Goal: Navigation & Orientation: Find specific page/section

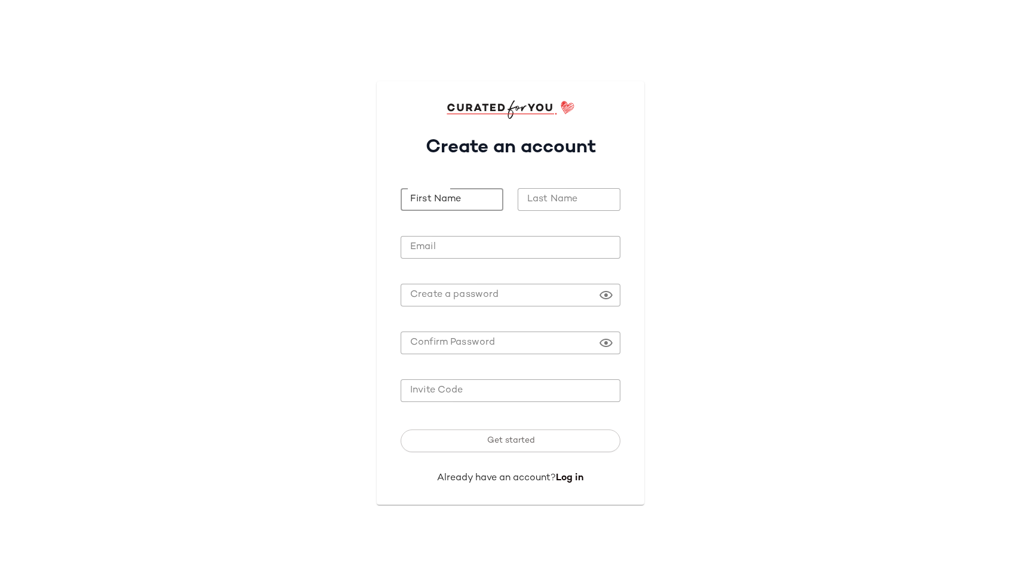
click at [438, 204] on input "First Name" at bounding box center [452, 199] width 103 height 23
type input "***"
type input "**"
type input "**********"
paste input "*******"
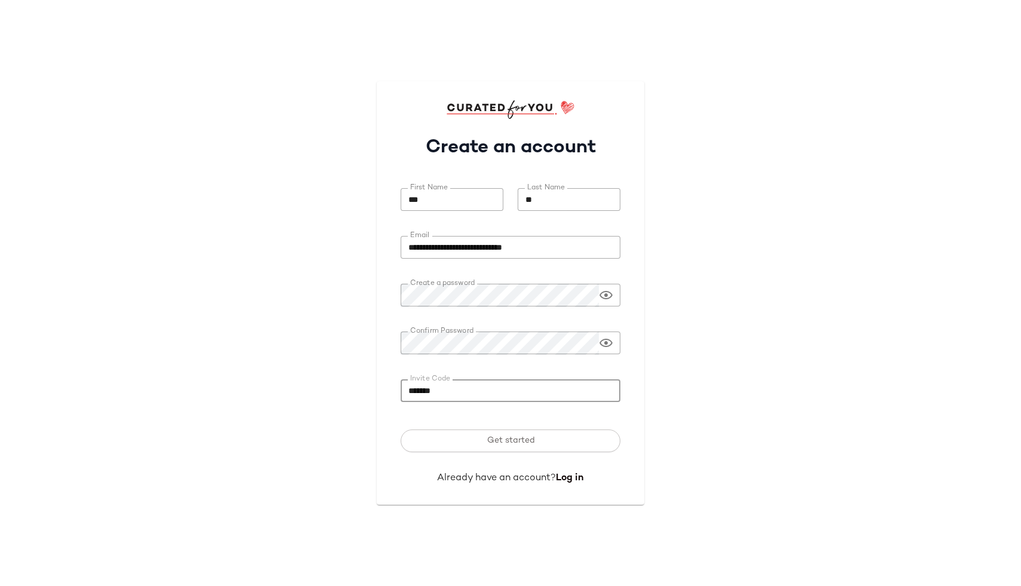
type input "*******"
click at [401, 429] on button "Get started" at bounding box center [511, 440] width 220 height 23
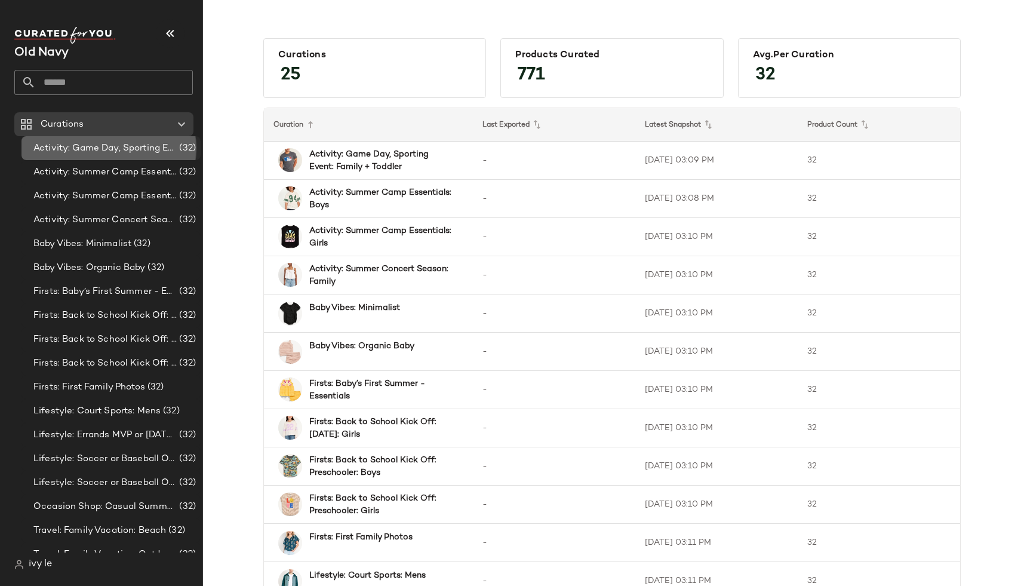
click at [113, 153] on span "Activity: Game Day, Sporting Event: Family + Toddler" at bounding box center [104, 148] width 143 height 14
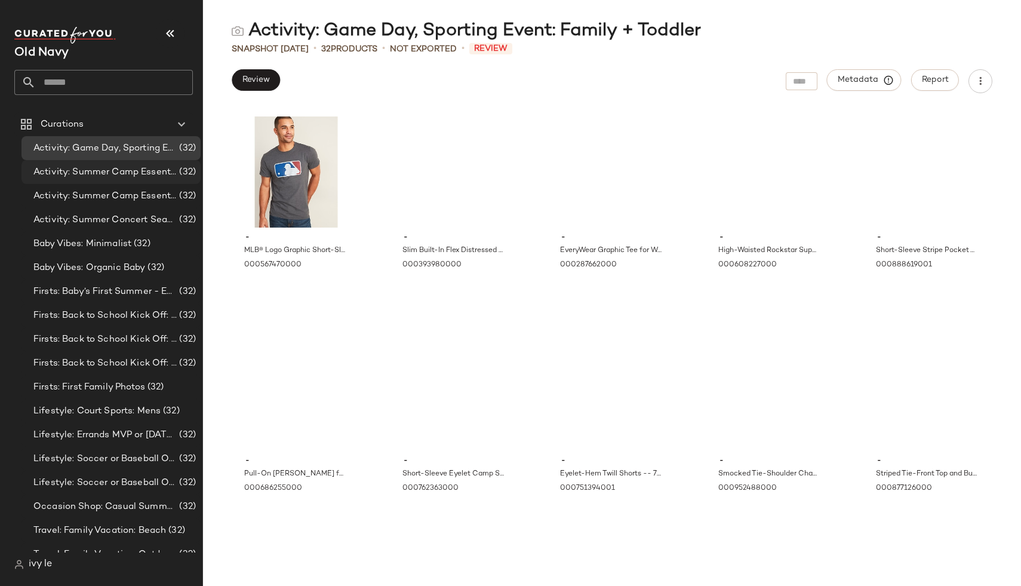
click at [131, 176] on span "Activity: Summer Camp Essentials: Boys" at bounding box center [104, 172] width 143 height 14
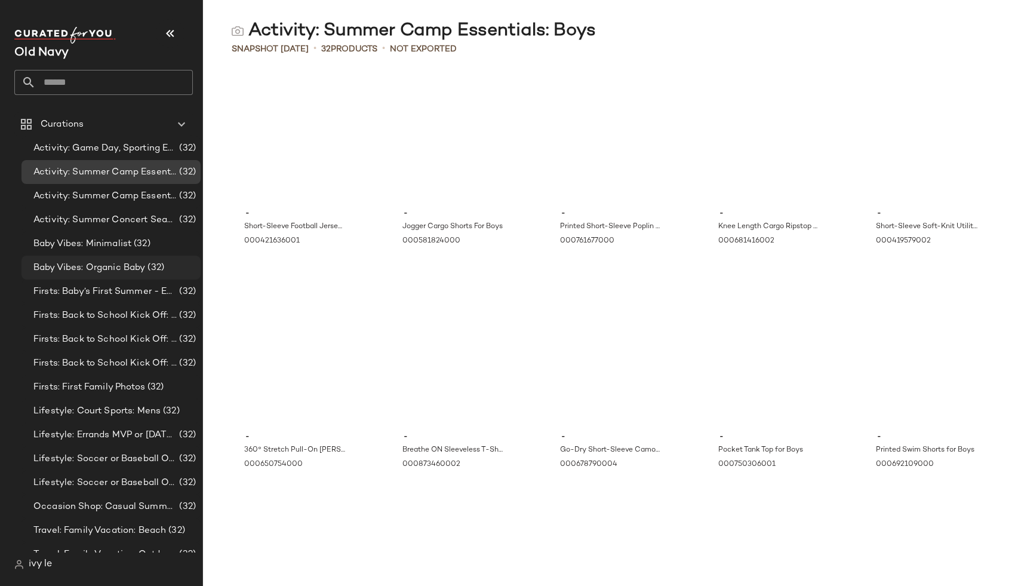
scroll to position [181, 0]
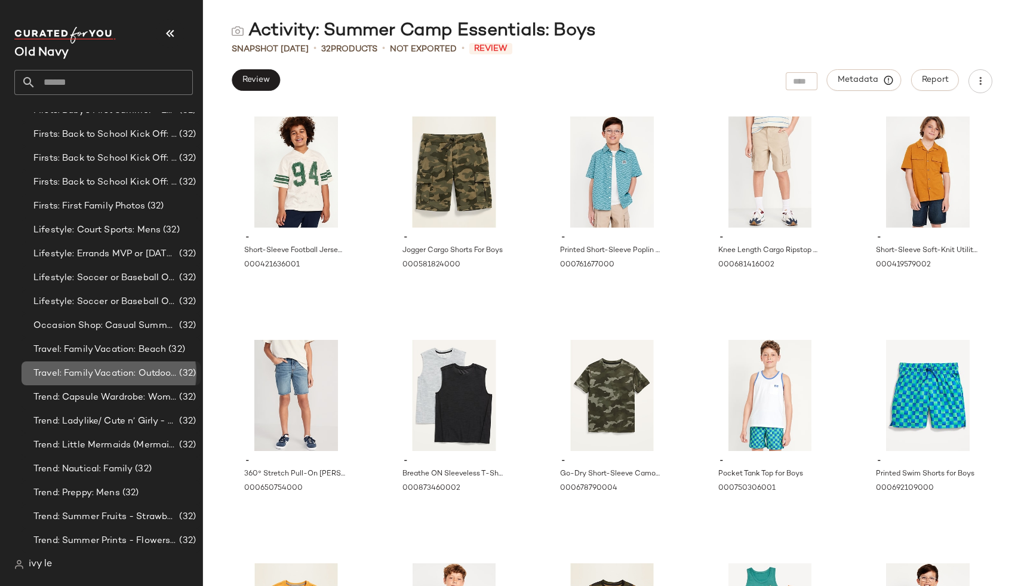
click at [115, 384] on div "Travel: Family Vacation: Outdoor Adventures: National Parks, Camping, Glamping …" at bounding box center [110, 373] width 179 height 24
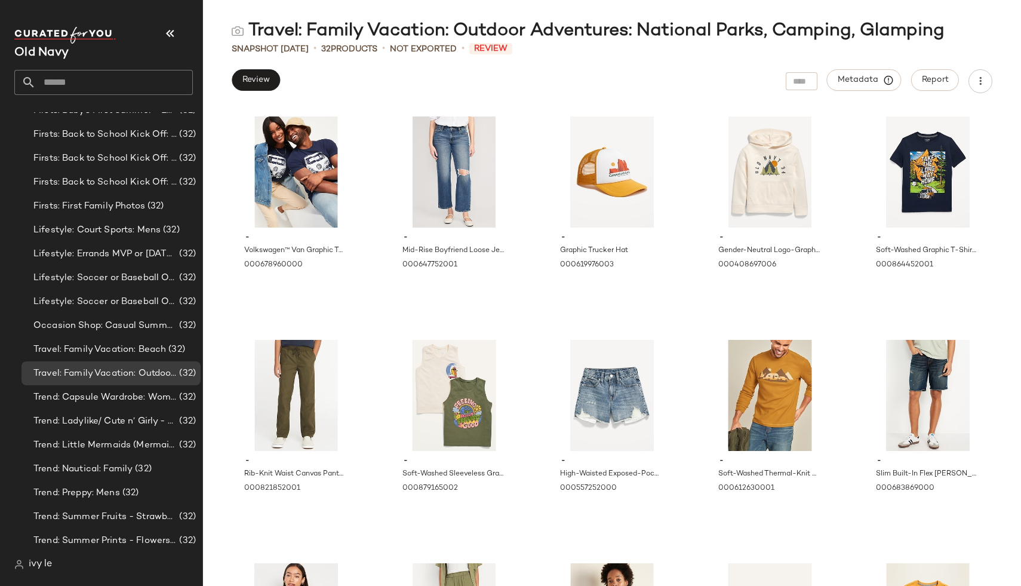
click at [32, 572] on div "ivy le" at bounding box center [108, 564] width 188 height 24
click at [26, 563] on div "ivy le" at bounding box center [33, 564] width 38 height 14
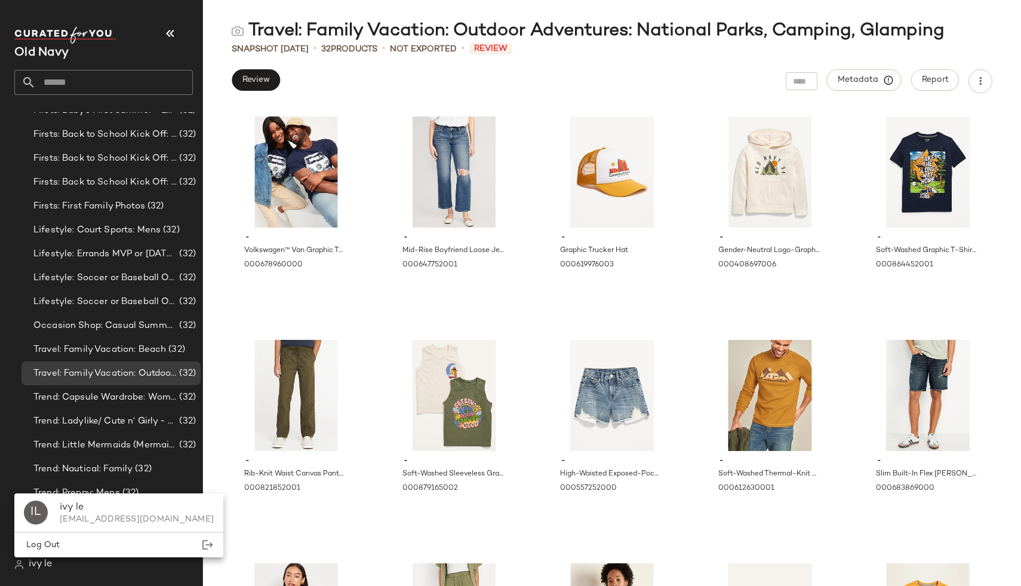
click at [26, 563] on div "ivy le" at bounding box center [33, 564] width 38 height 14
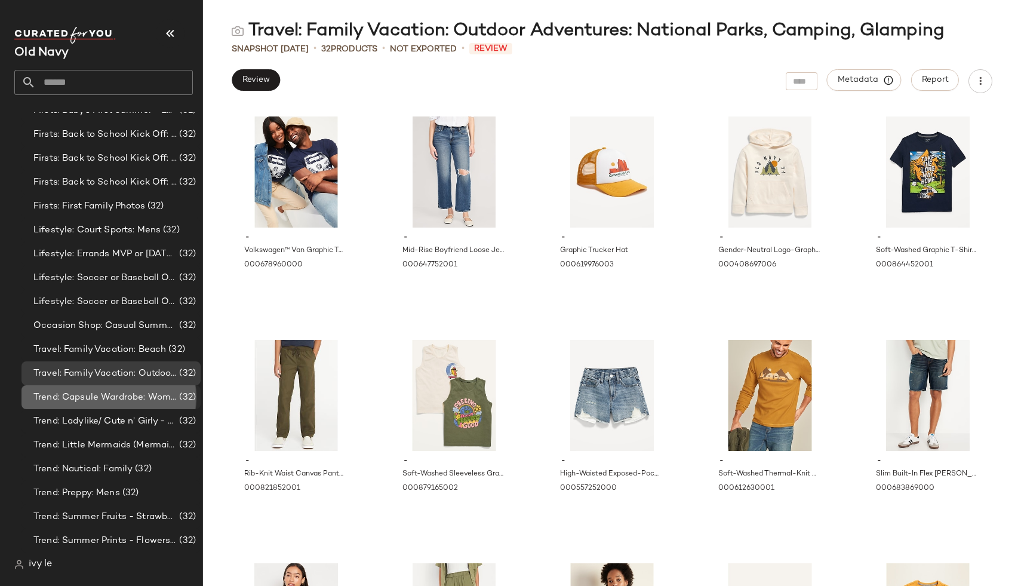
click at [88, 387] on div "Trend: Capsule Wardrobe: Women (32)" at bounding box center [110, 397] width 179 height 24
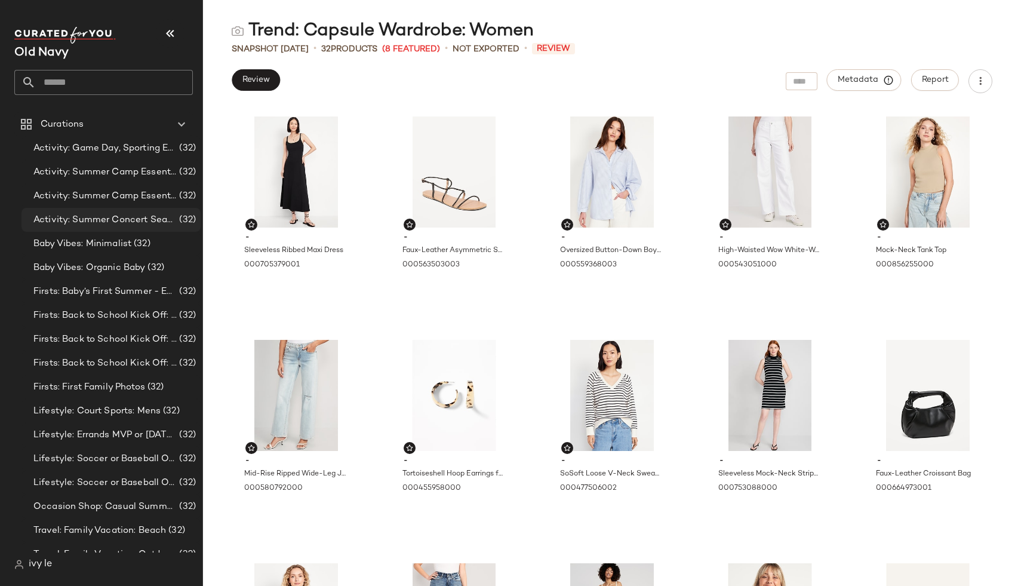
click at [91, 224] on span "Activity: Summer Concert Season: Family" at bounding box center [104, 220] width 143 height 14
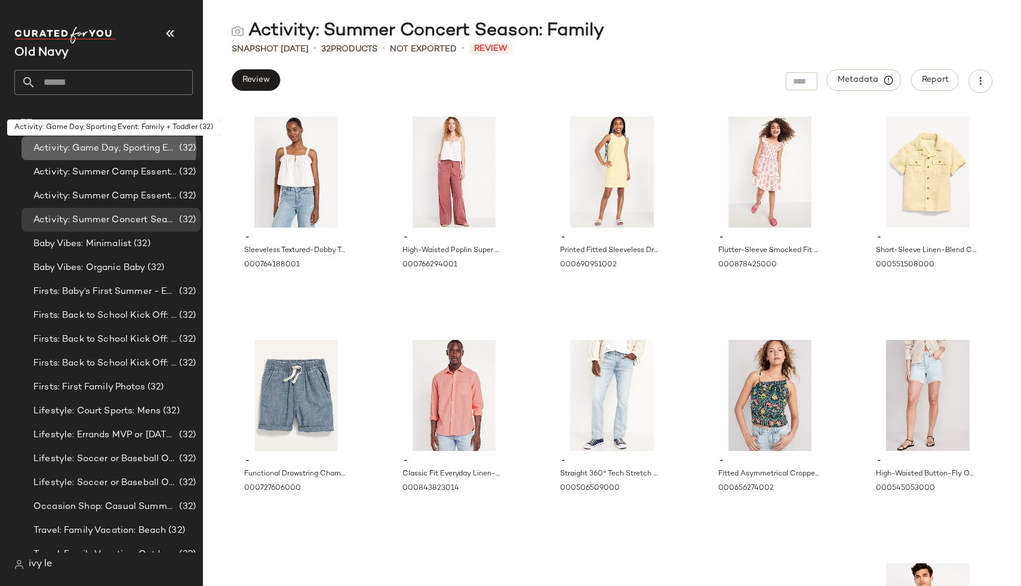
click at [120, 151] on span "Activity: Game Day, Sporting Event: Family + Toddler" at bounding box center [104, 148] width 143 height 14
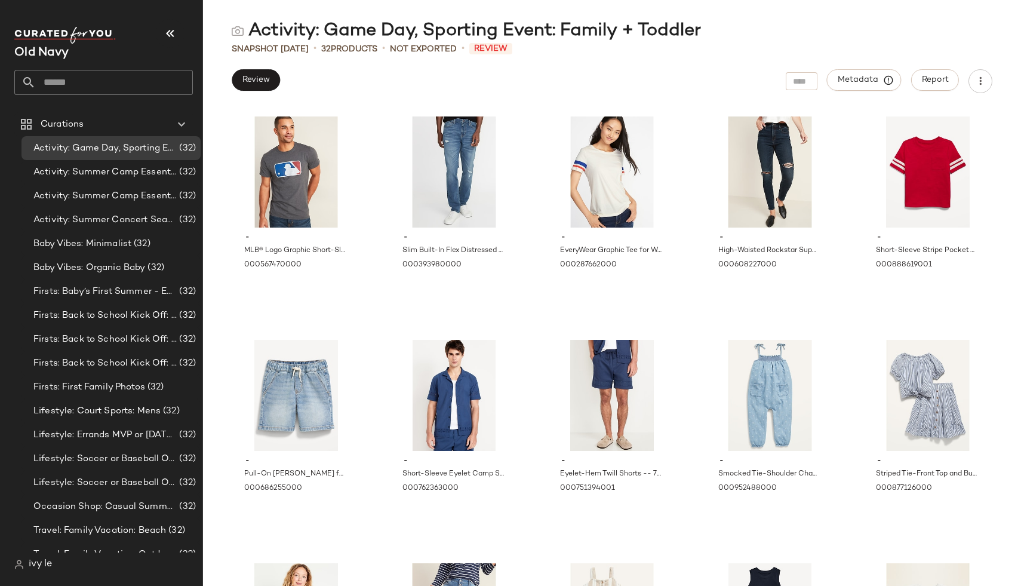
click at [568, 50] on div "Snapshot Aug 22nd • 32 Products • Not Exported • Review" at bounding box center [612, 49] width 818 height 12
click at [156, 286] on span "Firsts: Baby’s First Summer - Essentials" at bounding box center [104, 292] width 143 height 14
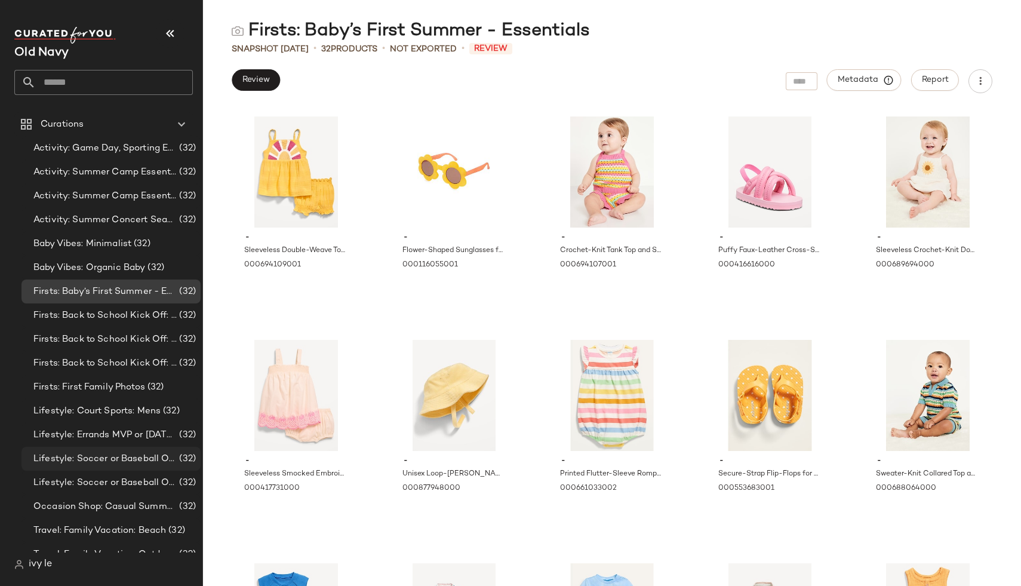
click at [123, 447] on div "Lifestyle: Soccer or Baseball Outfits: Dad (32)" at bounding box center [110, 459] width 179 height 24
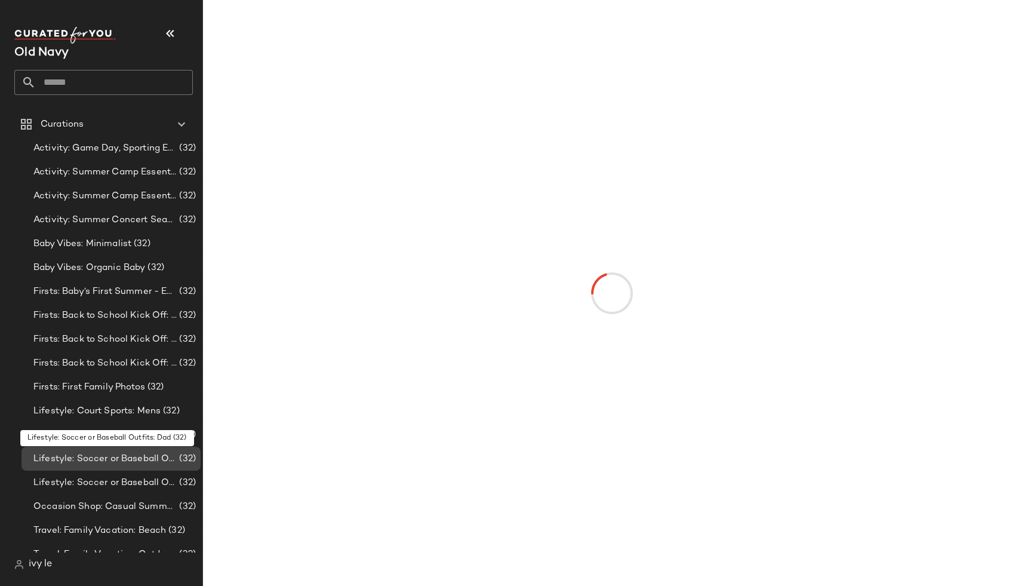
scroll to position [181, 0]
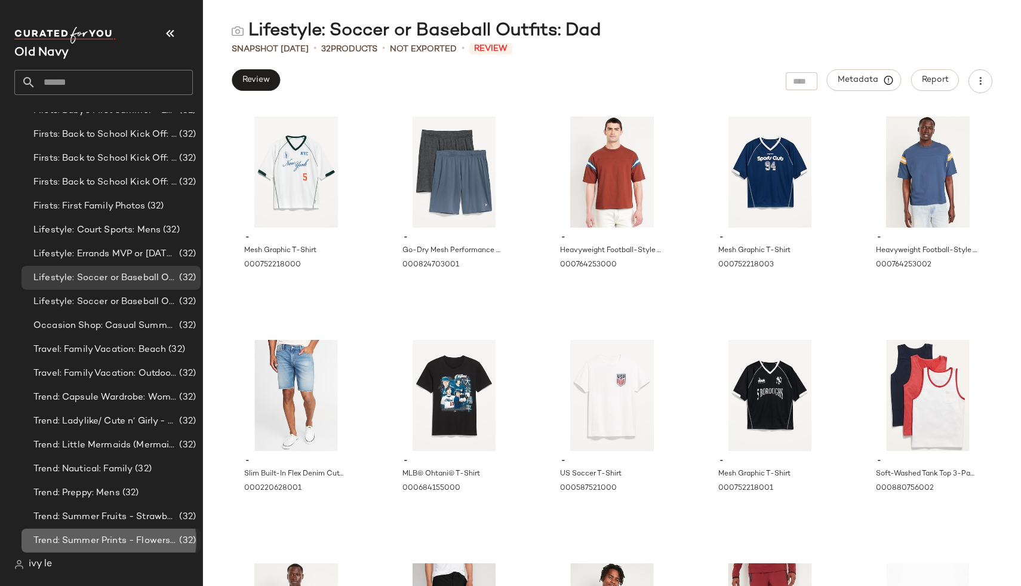
click at [110, 544] on span "Trend: Summer Prints - Flowers, Gingham, Plaid, Stripes: Girls" at bounding box center [104, 541] width 143 height 14
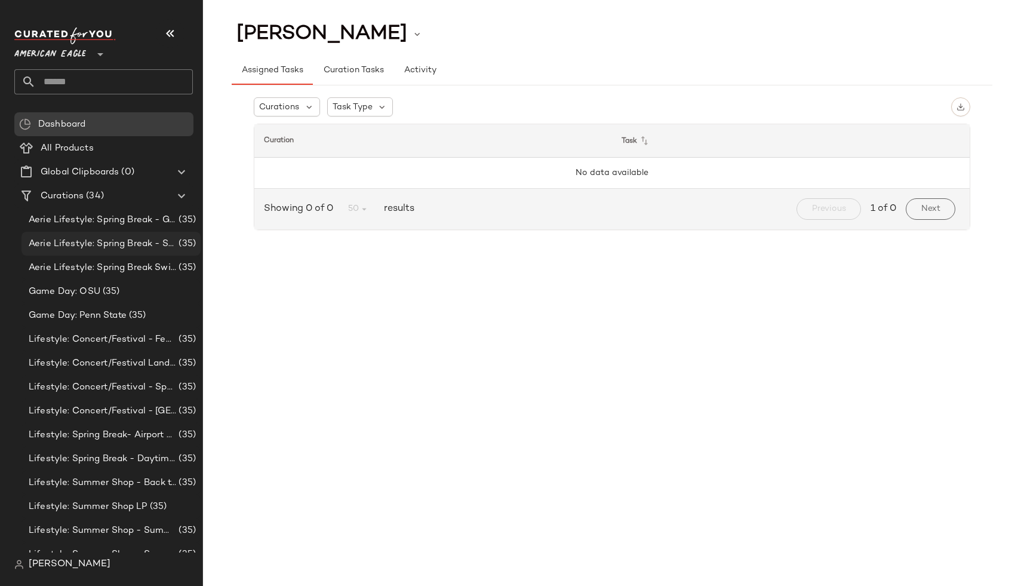
click at [125, 242] on span "Aerie Lifestyle: Spring Break - Sporty" at bounding box center [102, 244] width 147 height 14
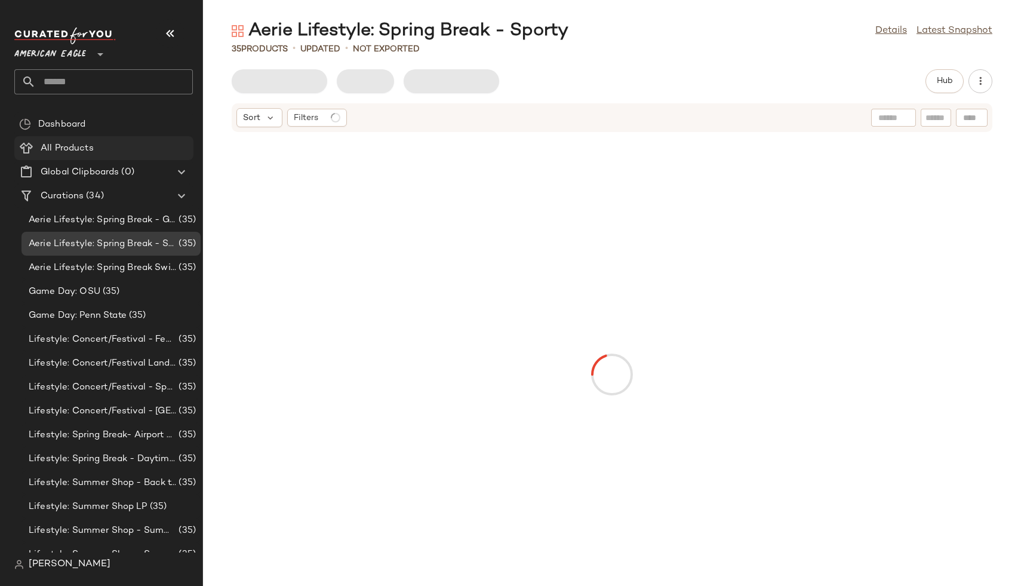
click at [114, 156] on Products "All Products" at bounding box center [103, 148] width 179 height 24
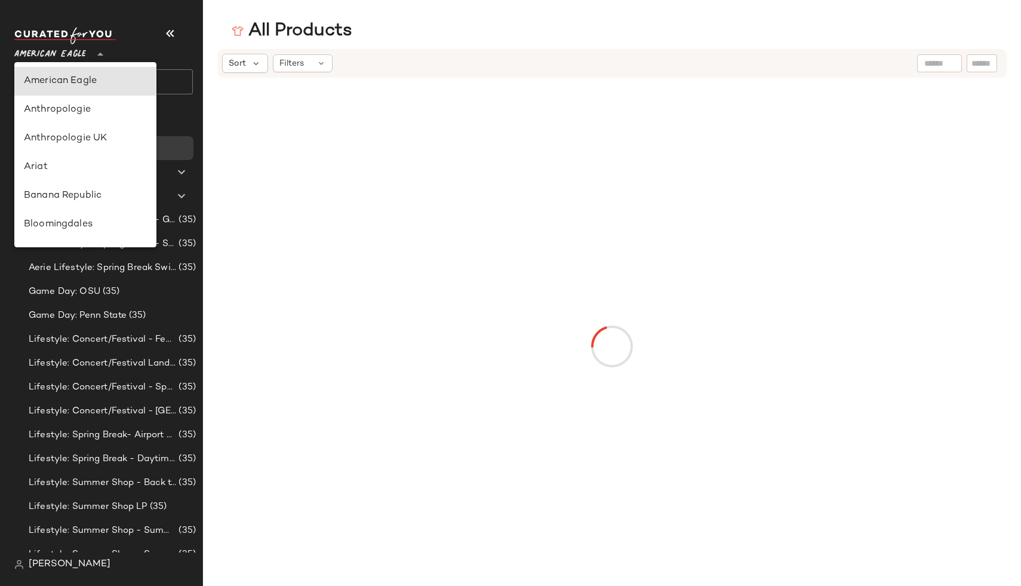
click at [85, 56] on span "American Eagle" at bounding box center [50, 51] width 72 height 21
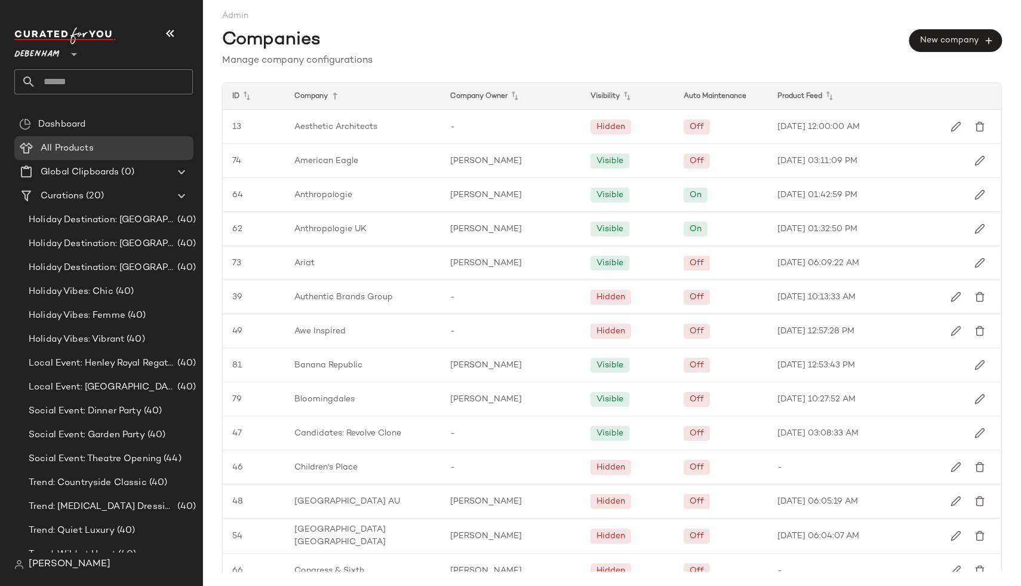
scroll to position [524, 0]
